Goal: Information Seeking & Learning: Check status

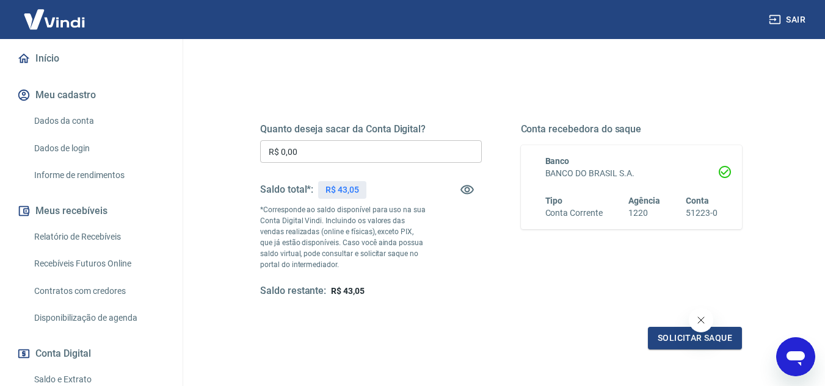
scroll to position [122, 0]
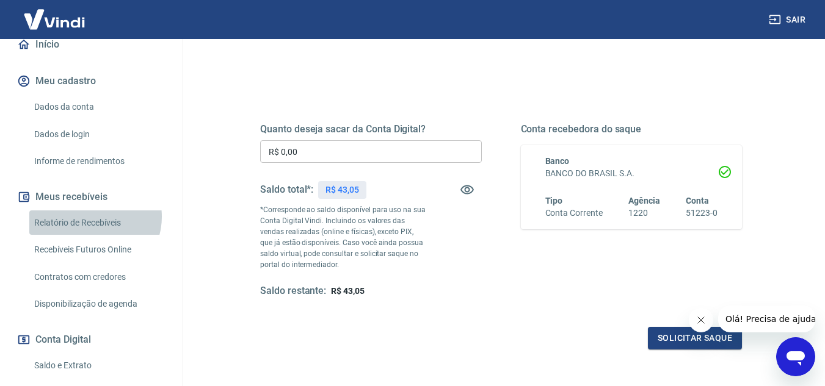
click at [93, 230] on link "Relatório de Recebíveis" at bounding box center [98, 223] width 139 height 25
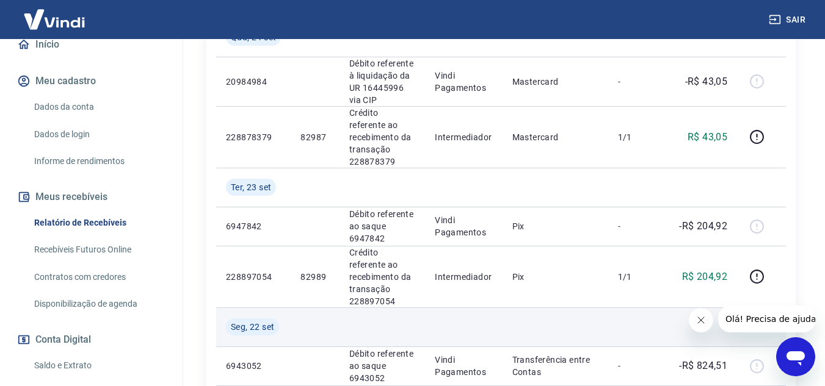
scroll to position [305, 0]
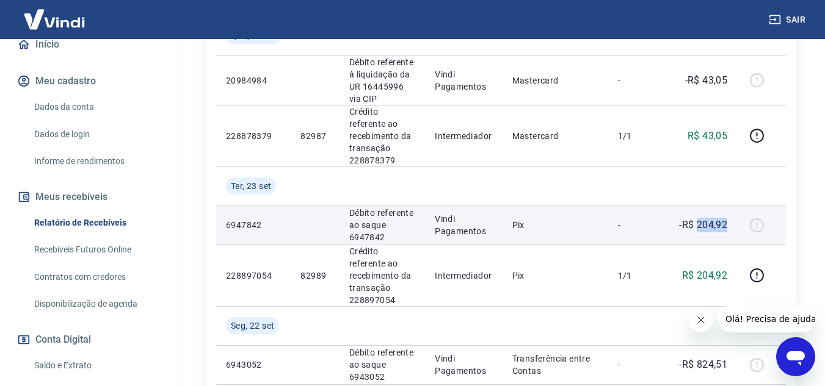
drag, startPoint x: 698, startPoint y: 208, endPoint x: 726, endPoint y: 206, distance: 28.1
click at [726, 218] on p "-R$ 204,92" at bounding box center [703, 225] width 48 height 15
copy p "204,92"
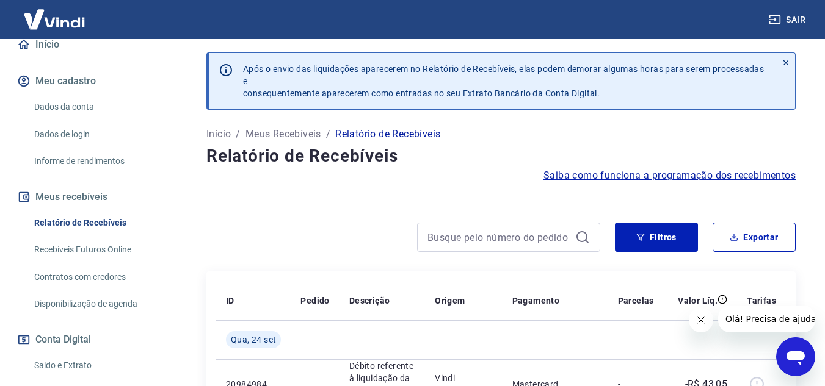
scroll to position [0, 0]
